Goal: Find contact information: Find contact information

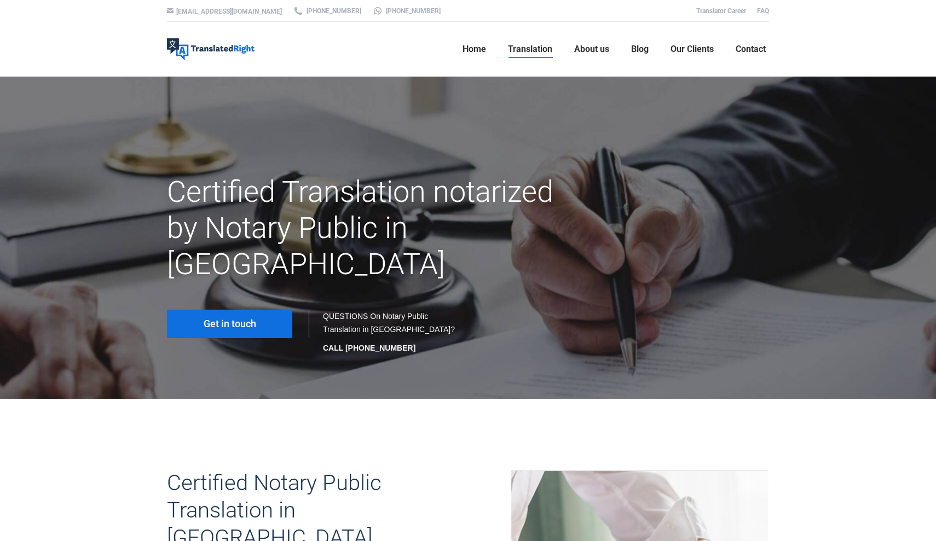
click at [260, 310] on link "Get in touch" at bounding box center [229, 324] width 125 height 28
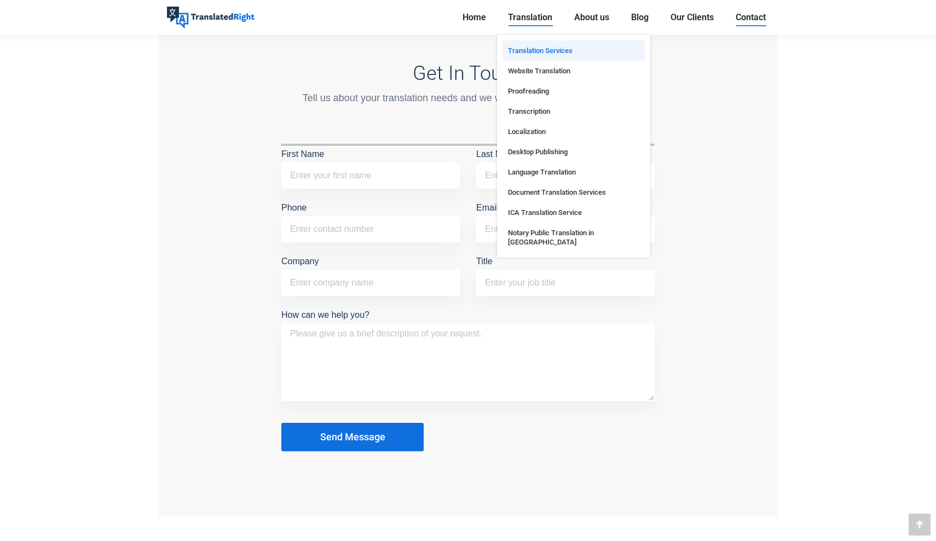
scroll to position [909, 0]
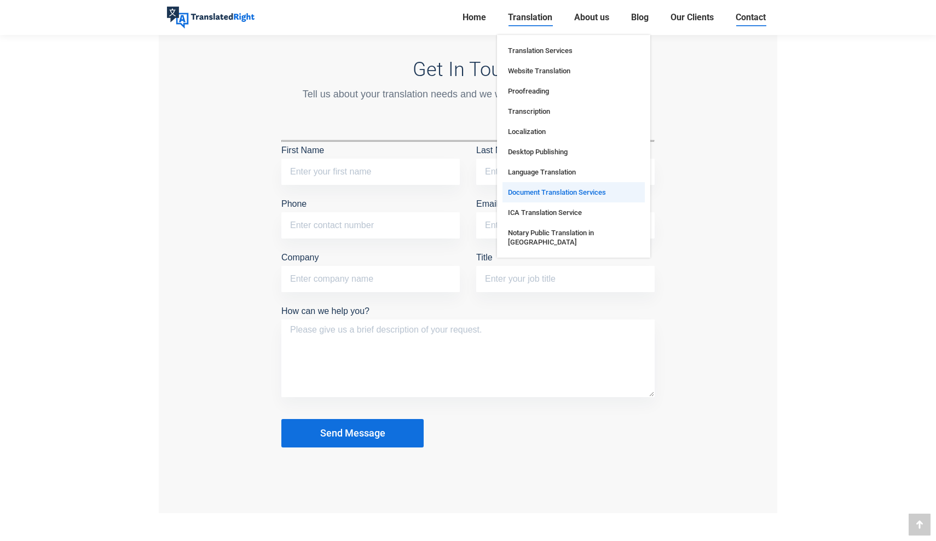
click at [564, 196] on span "Document Translation Services" at bounding box center [557, 192] width 98 height 9
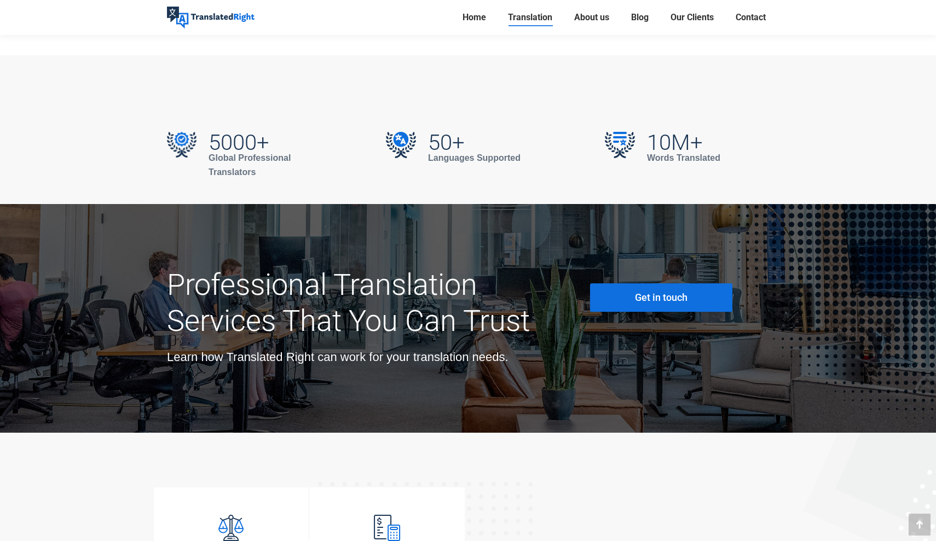
scroll to position [3202, 0]
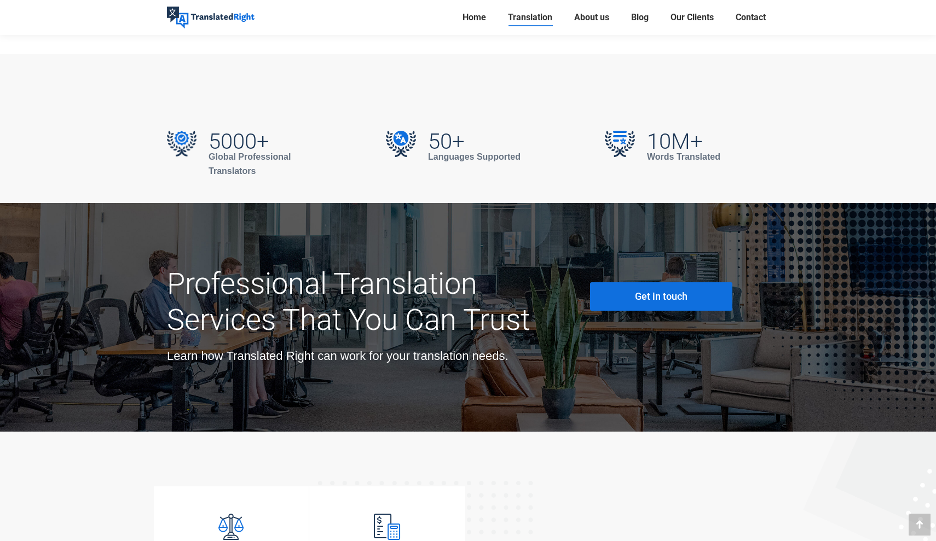
click at [632, 282] on link "Get in touch" at bounding box center [661, 296] width 142 height 28
